Goal: Register for event/course

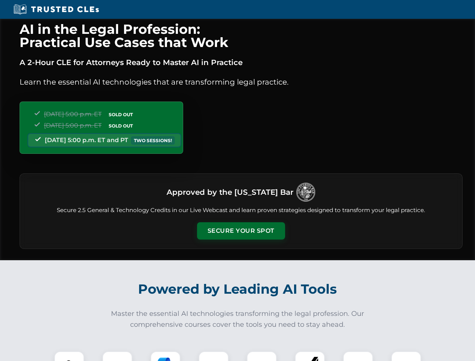
click at [240, 231] on button "Secure Your Spot" at bounding box center [241, 230] width 88 height 17
click at [69, 356] on img at bounding box center [69, 366] width 22 height 22
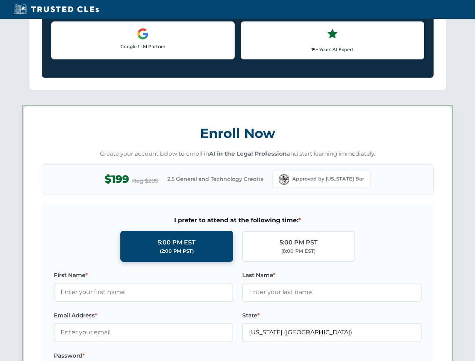
click at [165, 356] on label "Password *" at bounding box center [143, 355] width 179 height 9
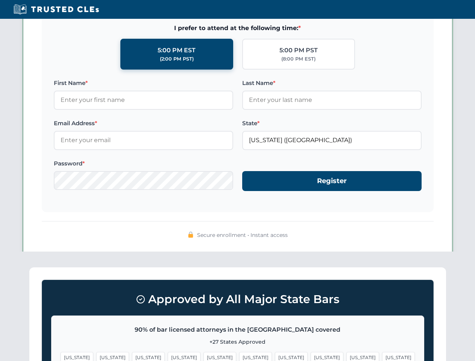
click at [346, 356] on span "[US_STATE]" at bounding box center [362, 357] width 33 height 11
